Goal: Information Seeking & Learning: Compare options

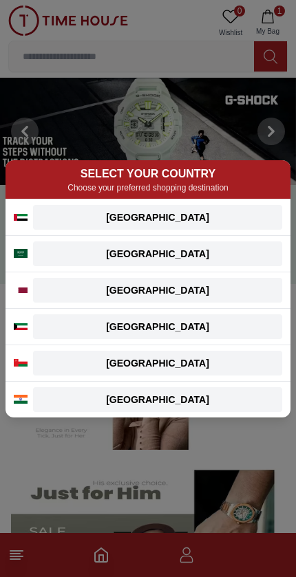
click at [228, 215] on div "[GEOGRAPHIC_DATA]" at bounding box center [157, 218] width 233 height 14
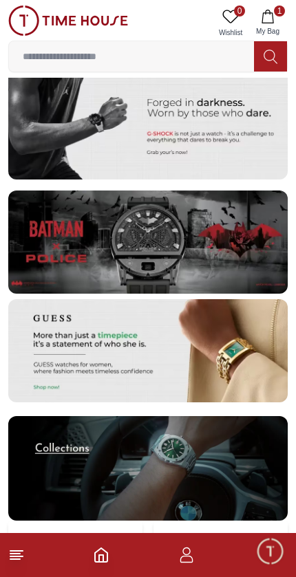
scroll to position [2875, 0]
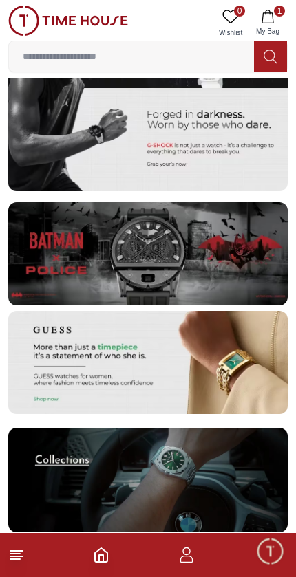
click at [215, 255] on img at bounding box center [147, 253] width 279 height 103
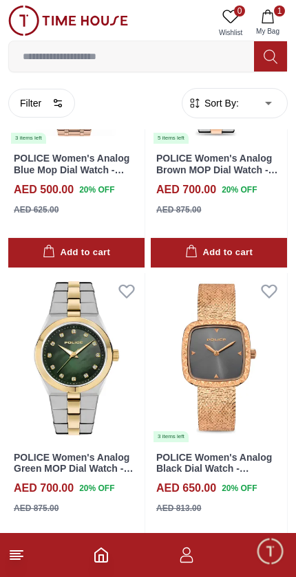
scroll to position [2604, 0]
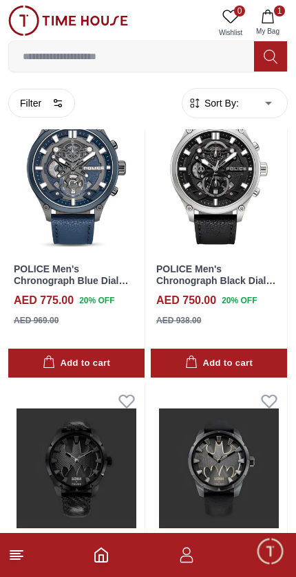
scroll to position [7550, 0]
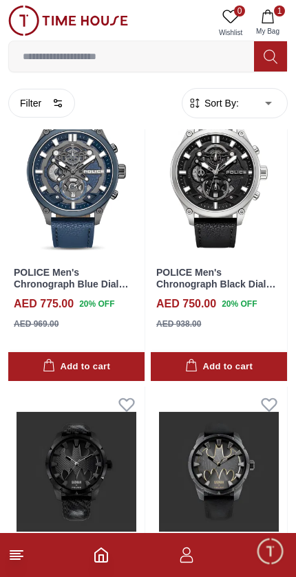
click at [13, 557] on line at bounding box center [16, 557] width 12 height 0
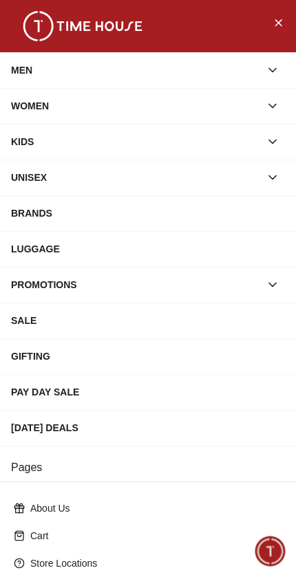
click at [281, 19] on icon "Close Menu" at bounding box center [277, 22] width 11 height 17
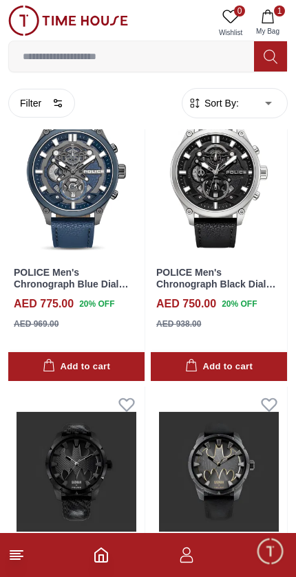
click at [109, 558] on icon "Home" at bounding box center [101, 555] width 17 height 17
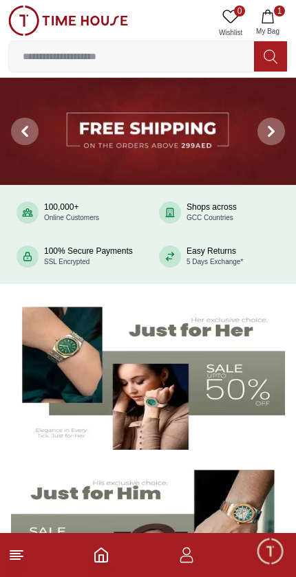
click at [186, 127] on img at bounding box center [148, 131] width 296 height 107
click at [160, 387] on img at bounding box center [148, 374] width 274 height 152
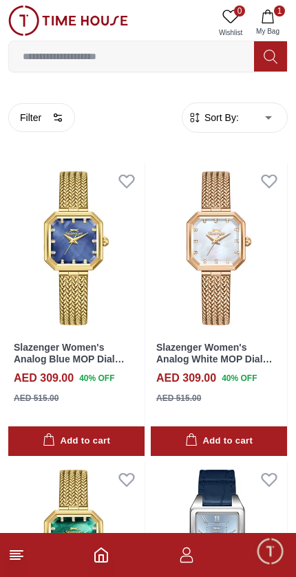
click at [45, 118] on button "Filter" at bounding box center [41, 117] width 67 height 29
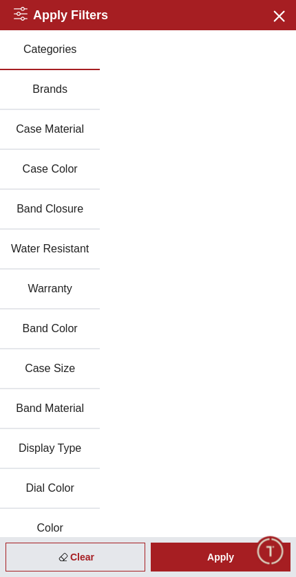
click at [72, 85] on button "Brands" at bounding box center [50, 90] width 100 height 40
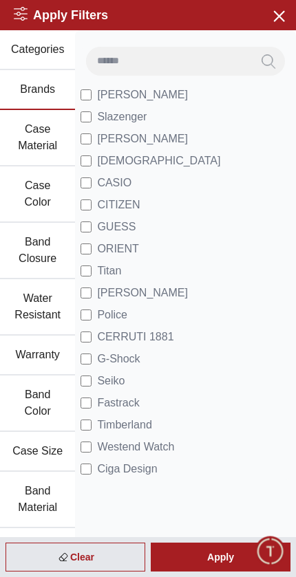
click at [151, 94] on span "[PERSON_NAME]" at bounding box center [142, 95] width 91 height 17
click at [225, 557] on div "Apply" at bounding box center [221, 557] width 140 height 29
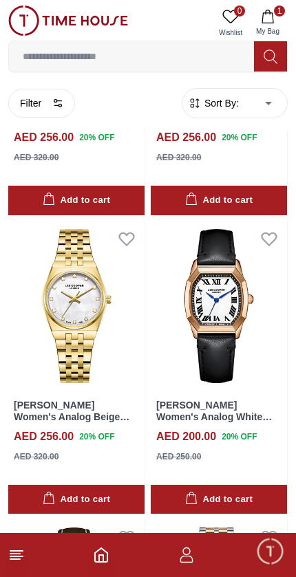
scroll to position [2953, 0]
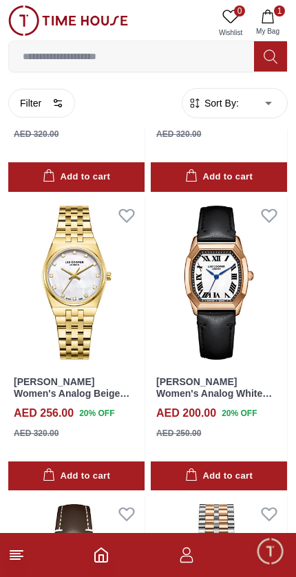
click at [237, 301] on img at bounding box center [219, 282] width 136 height 171
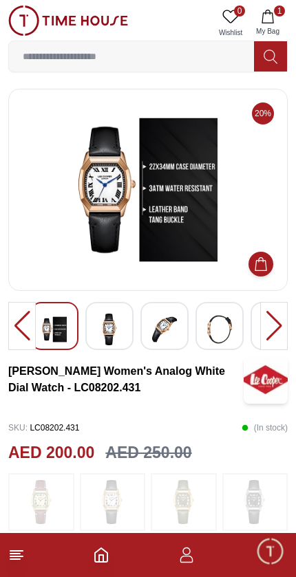
click at [158, 243] on img at bounding box center [148, 189] width 256 height 179
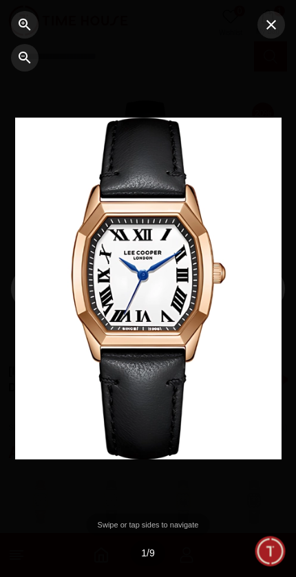
click at [267, 19] on icon "button" at bounding box center [271, 25] width 17 height 17
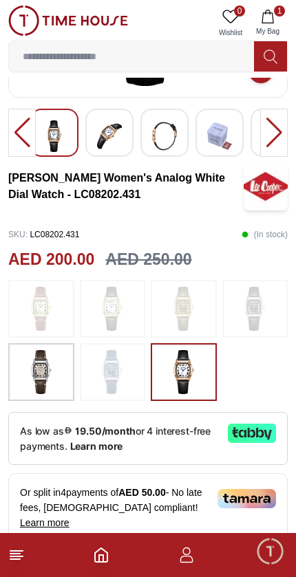
scroll to position [195, 0]
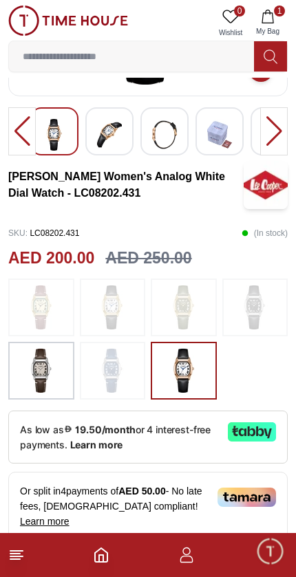
click at [35, 379] on img at bounding box center [41, 371] width 34 height 44
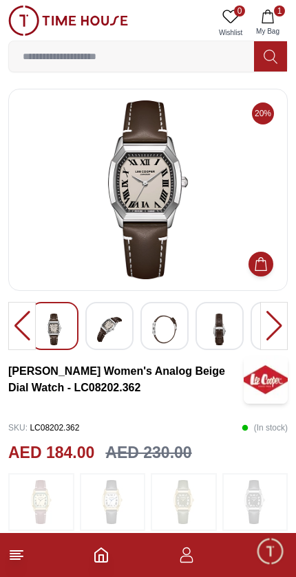
click at [19, 542] on footer "1" at bounding box center [148, 555] width 296 height 44
click at [98, 561] on icon "Home" at bounding box center [101, 555] width 17 height 17
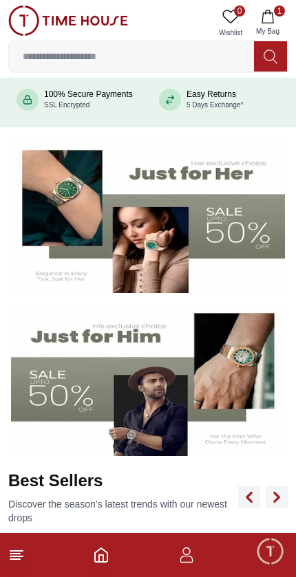
scroll to position [158, 0]
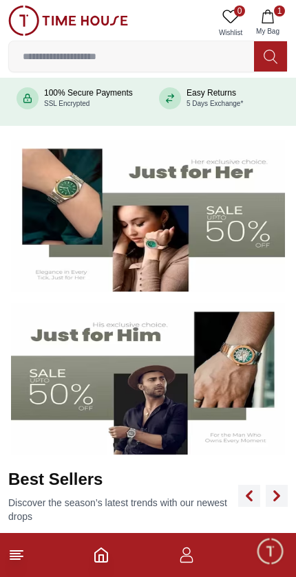
click at [175, 392] on img at bounding box center [148, 379] width 274 height 152
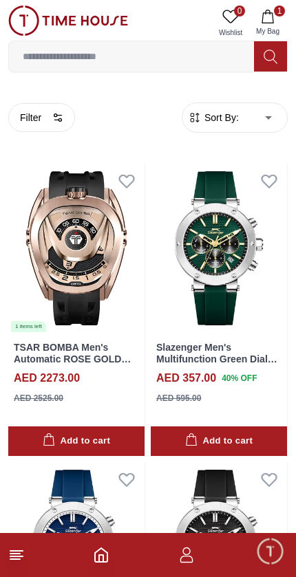
click at [47, 109] on button "Filter" at bounding box center [41, 117] width 67 height 29
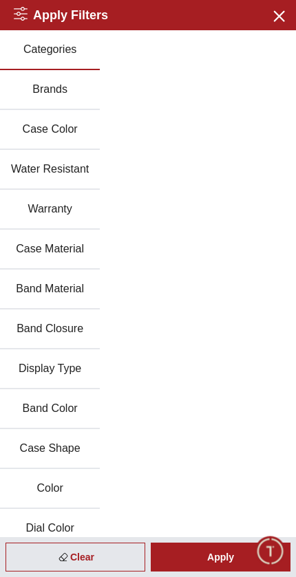
click at [286, 17] on icon "button" at bounding box center [278, 15] width 17 height 17
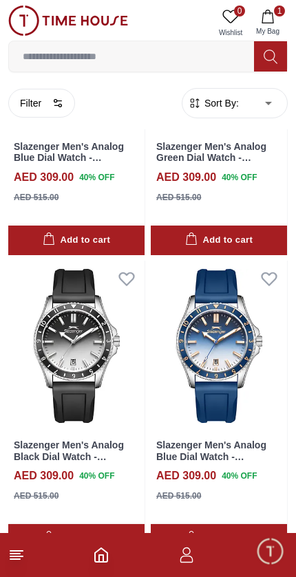
scroll to position [2587, 0]
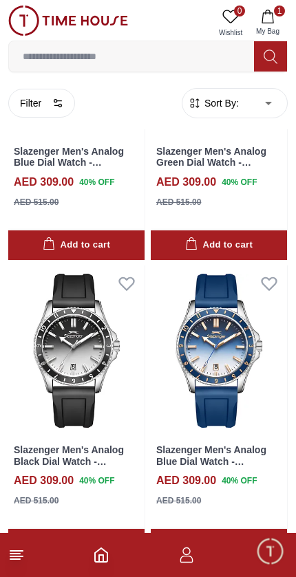
click at [39, 107] on button "Filter" at bounding box center [41, 103] width 67 height 29
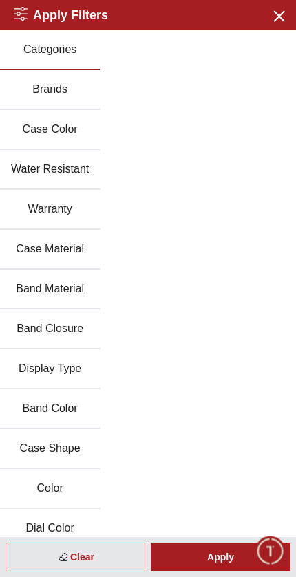
click at [61, 91] on button "Brands" at bounding box center [50, 90] width 100 height 40
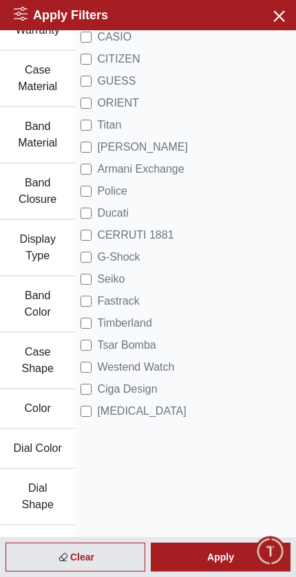
scroll to position [217, 0]
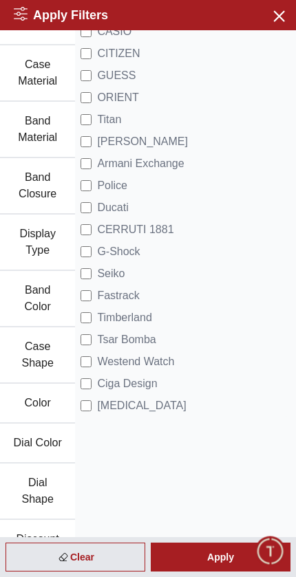
click at [120, 320] on span "Timberland" at bounding box center [124, 318] width 54 height 17
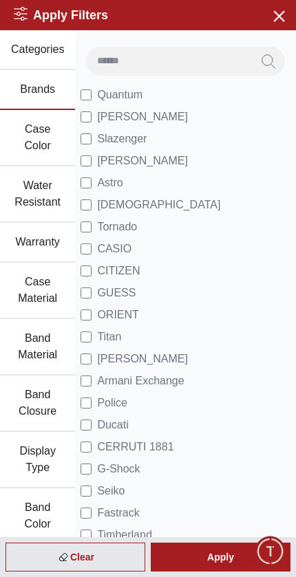
click at [118, 96] on span "Quantum" at bounding box center [119, 95] width 45 height 17
click at [112, 102] on span "Quantum" at bounding box center [119, 95] width 45 height 17
click at [142, 123] on span "[PERSON_NAME]" at bounding box center [142, 117] width 91 height 17
click at [216, 559] on div "Apply" at bounding box center [221, 557] width 140 height 29
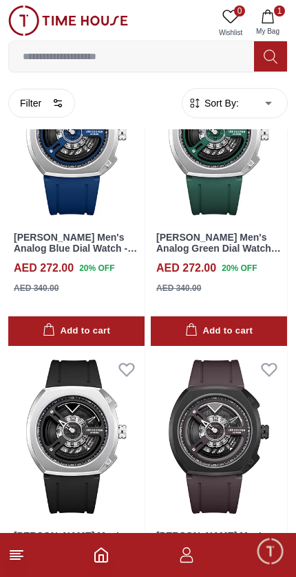
scroll to position [3699, 0]
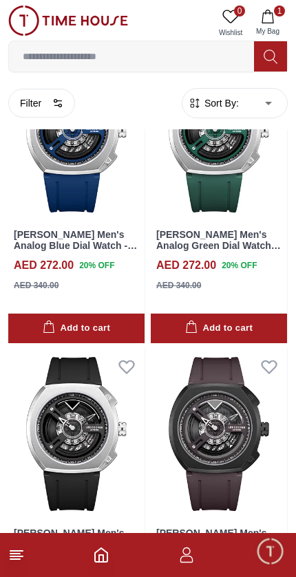
click at [49, 438] on img at bounding box center [76, 434] width 136 height 171
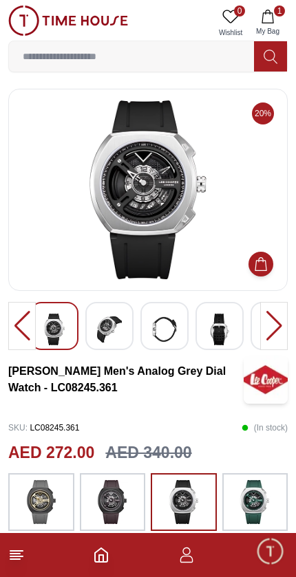
click at [172, 239] on img at bounding box center [148, 189] width 256 height 179
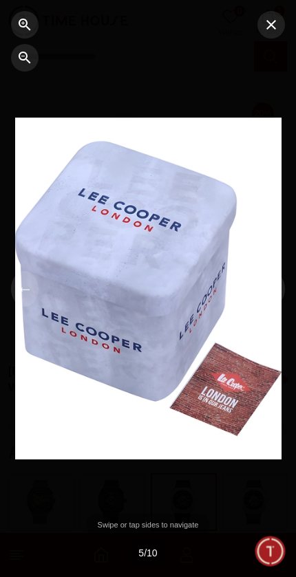
click at [275, 34] on button "button" at bounding box center [271, 25] width 28 height 28
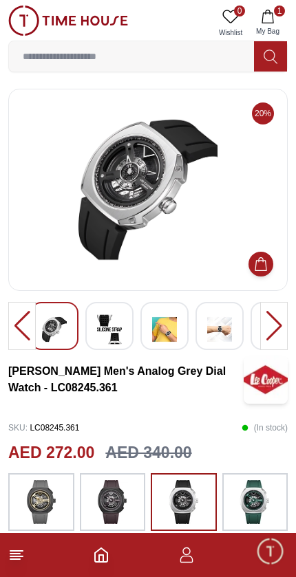
click at [14, 553] on icon at bounding box center [16, 555] width 17 height 17
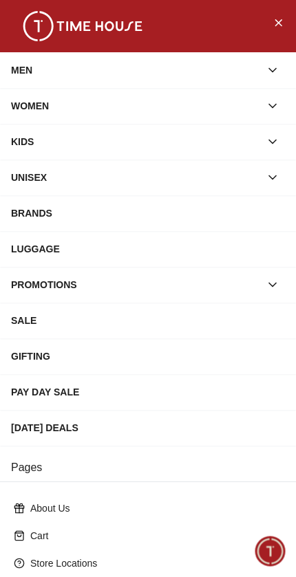
click at [205, 68] on div "MEN" at bounding box center [135, 70] width 249 height 25
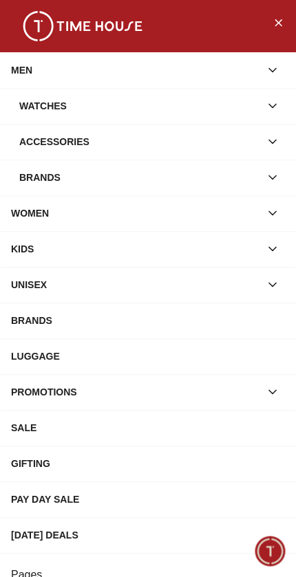
click at [239, 72] on div "MEN" at bounding box center [135, 70] width 249 height 25
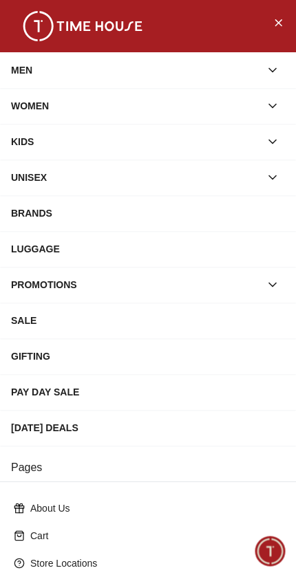
click at [222, 111] on div "WOMEN" at bounding box center [135, 106] width 249 height 25
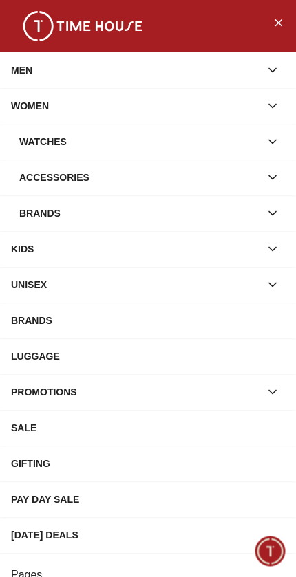
click at [221, 65] on div "MEN" at bounding box center [135, 70] width 249 height 25
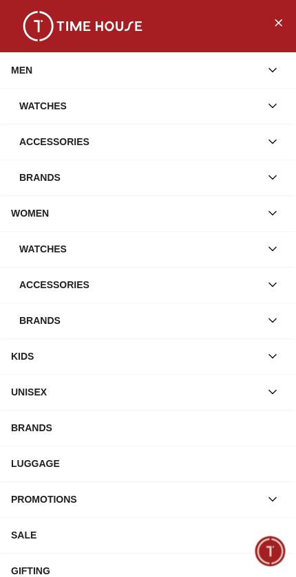
click at [197, 102] on div "Watches" at bounding box center [139, 106] width 241 height 25
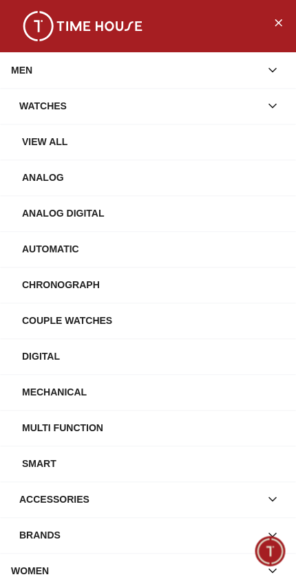
click at [173, 135] on div "View All" at bounding box center [153, 141] width 263 height 25
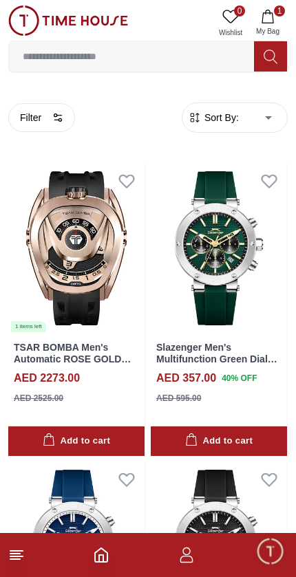
click at [33, 116] on button "Filter" at bounding box center [41, 117] width 67 height 29
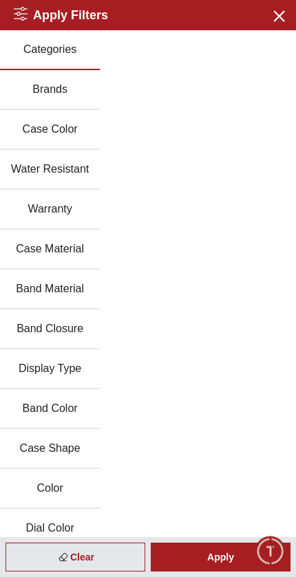
click at [61, 84] on button "Brands" at bounding box center [50, 90] width 100 height 40
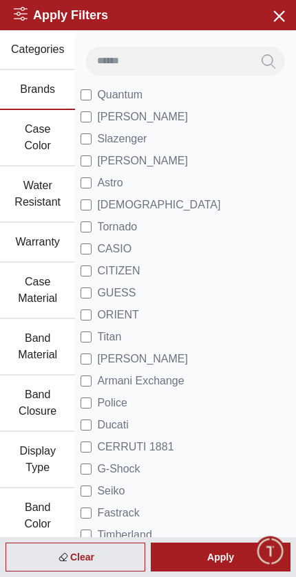
click at [158, 380] on span "Armani Exchange" at bounding box center [140, 381] width 87 height 17
click at [210, 560] on div "Apply" at bounding box center [221, 557] width 140 height 29
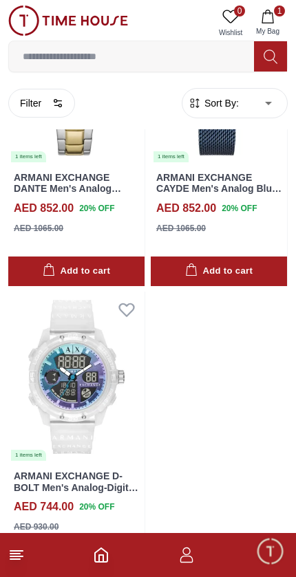
scroll to position [1066, 0]
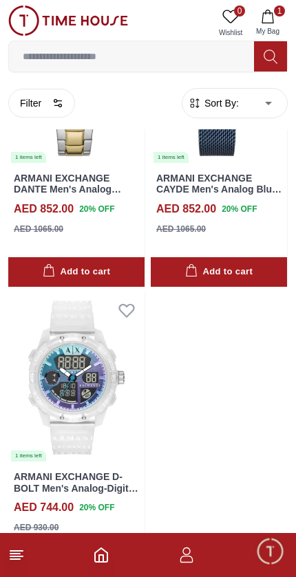
click at [150, 52] on input at bounding box center [131, 57] width 245 height 28
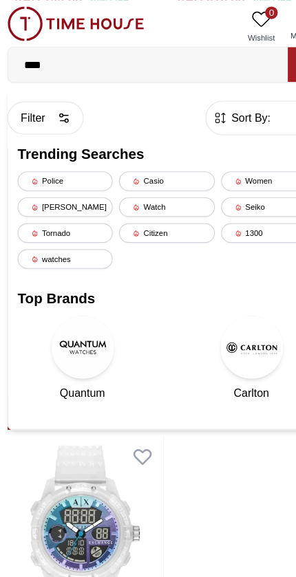
type input "***"
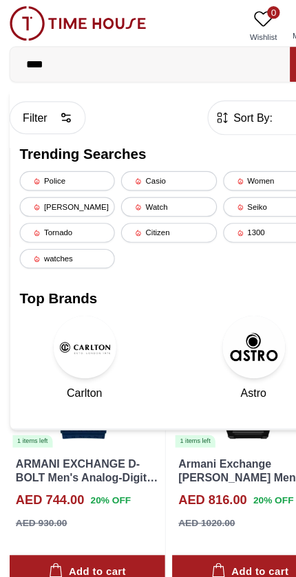
scroll to position [537, 0]
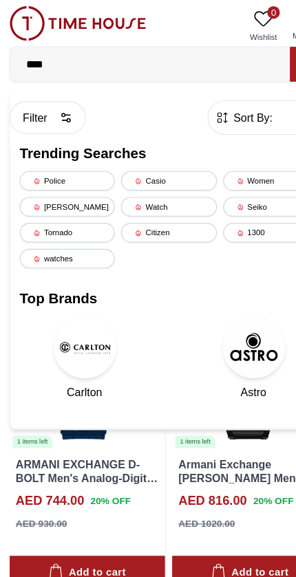
click at [36, 100] on button "Filter" at bounding box center [41, 103] width 67 height 29
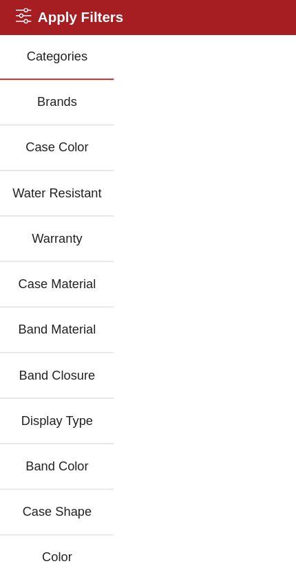
click at [69, 93] on button "Brands" at bounding box center [50, 90] width 100 height 40
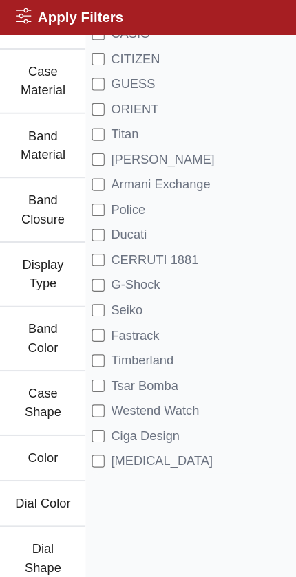
scroll to position [225, 0]
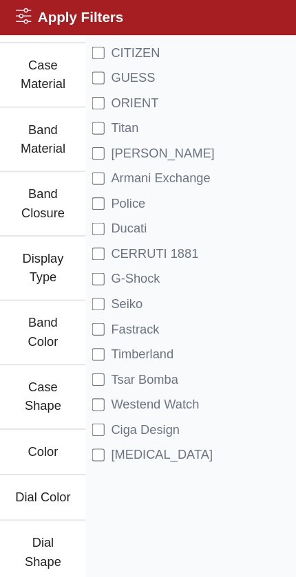
click at [138, 312] on span "Timberland" at bounding box center [124, 310] width 54 height 17
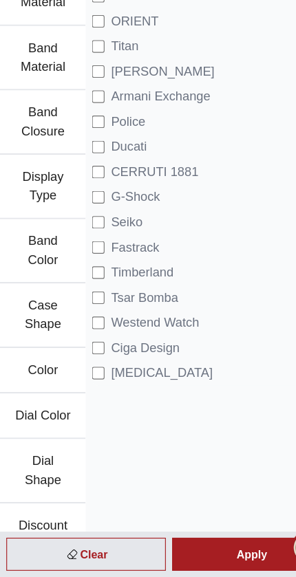
click at [157, 148] on span "Armani Exchange" at bounding box center [140, 156] width 87 height 17
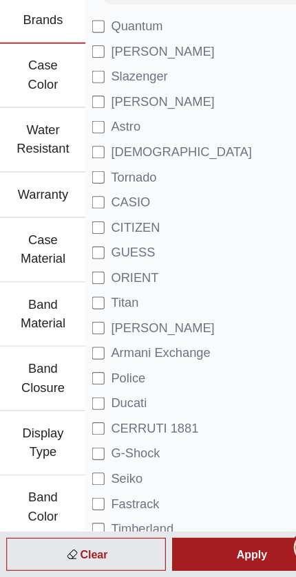
click at [186, 543] on div "Apply" at bounding box center [221, 557] width 140 height 29
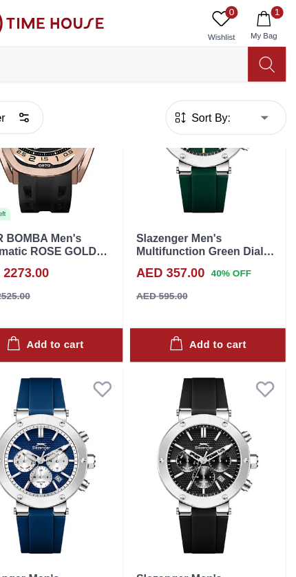
scroll to position [139, 0]
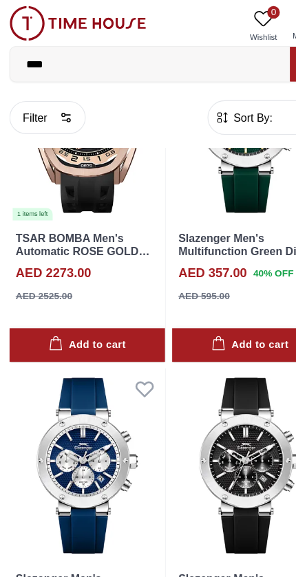
click at [30, 105] on button "Filter" at bounding box center [41, 103] width 67 height 29
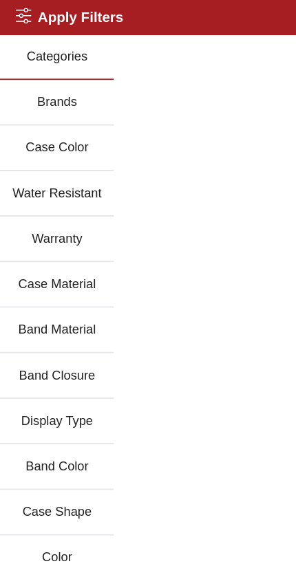
click at [69, 90] on button "Brands" at bounding box center [50, 90] width 100 height 40
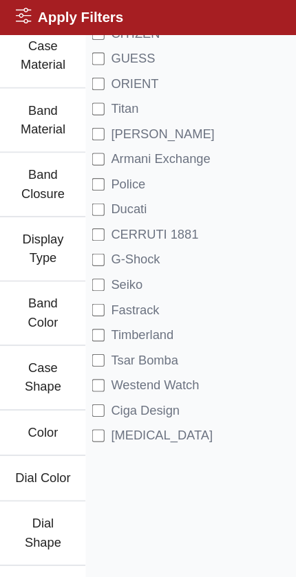
scroll to position [242, 0]
click at [132, 292] on span "Timberland" at bounding box center [124, 294] width 54 height 17
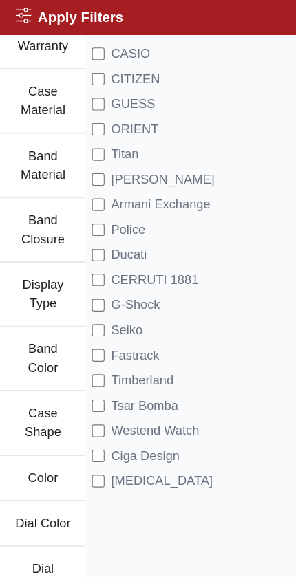
scroll to position [202, 0]
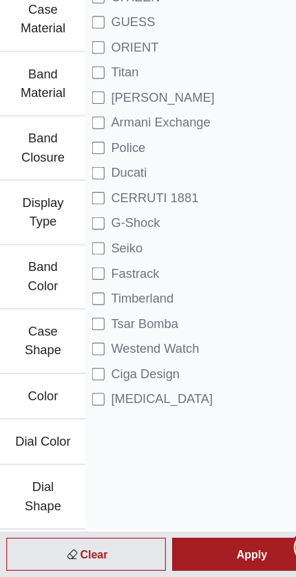
click at [210, 543] on div "Apply" at bounding box center [221, 557] width 140 height 29
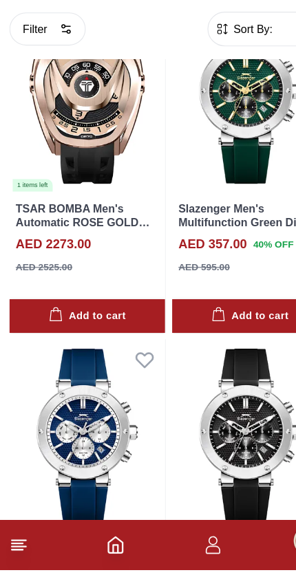
scroll to position [145, 0]
